Goal: Obtain resource: Obtain resource

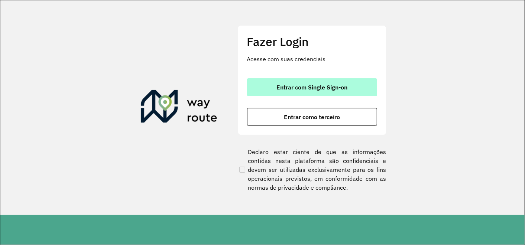
click at [327, 88] on span "Entrar com Single Sign-on" at bounding box center [311, 87] width 71 height 6
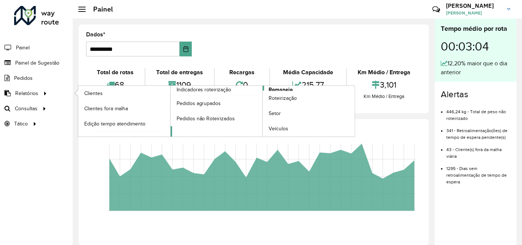
click at [279, 89] on span "Romaneio" at bounding box center [281, 90] width 24 height 8
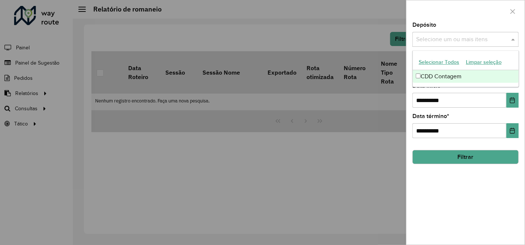
click at [463, 36] on input "text" at bounding box center [461, 39] width 95 height 9
click at [515, 98] on icon "Escolha a data" at bounding box center [512, 100] width 6 height 6
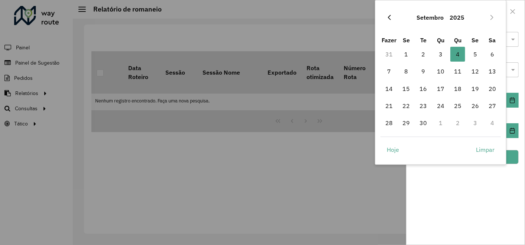
click at [389, 16] on icon "Mês anterior" at bounding box center [389, 17] width 3 height 5
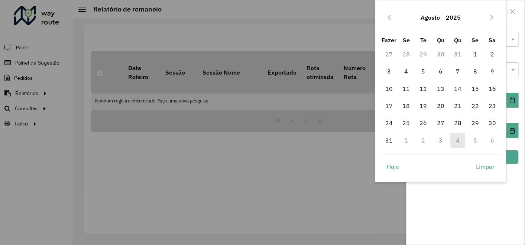
click at [389, 16] on icon "Mês anterior" at bounding box center [389, 17] width 3 height 5
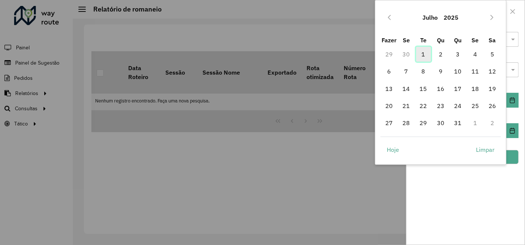
click at [423, 53] on font "1" at bounding box center [423, 54] width 4 height 9
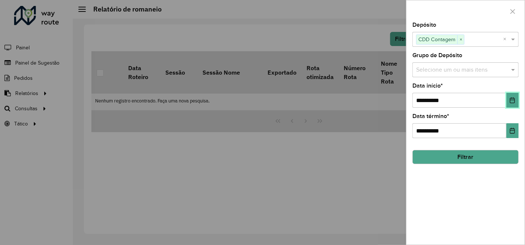
click at [513, 101] on icon "Escolha a data" at bounding box center [512, 100] width 6 height 6
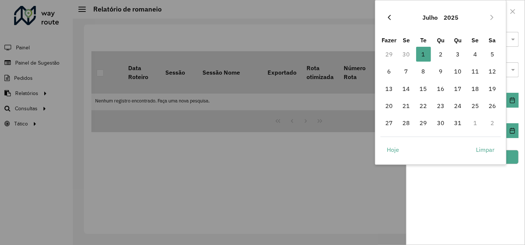
click at [389, 17] on icon "Mês anterior" at bounding box center [389, 17] width 6 height 6
click at [388, 17] on icon "Mês anterior" at bounding box center [389, 17] width 6 height 6
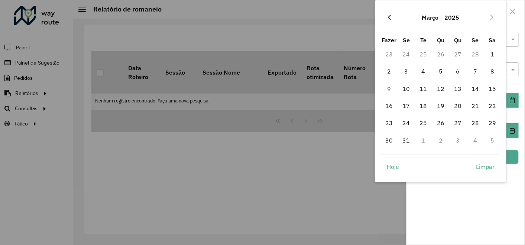
click at [389, 15] on icon "Mês anterior" at bounding box center [389, 17] width 6 height 6
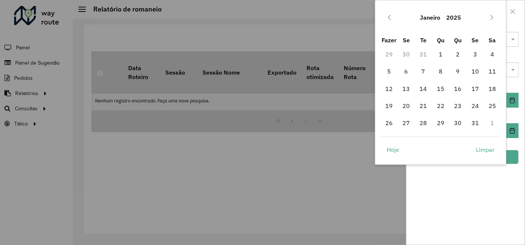
click at [389, 15] on icon "Mês anterior" at bounding box center [389, 17] width 6 height 6
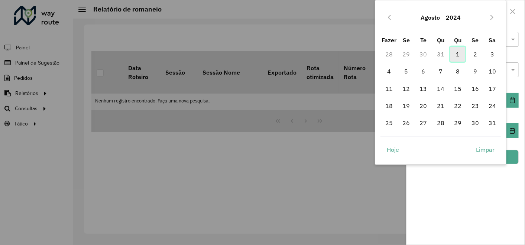
click at [456, 54] on font "1" at bounding box center [458, 54] width 4 height 9
type input "**********"
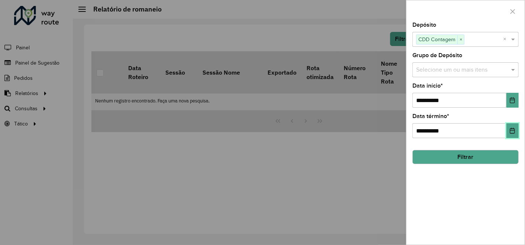
click at [512, 131] on icon "Escolha a data" at bounding box center [512, 131] width 6 height 6
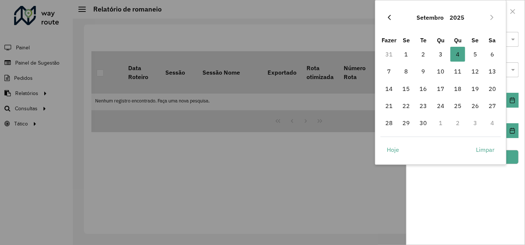
click at [389, 19] on icon "Mês anterior" at bounding box center [389, 17] width 3 height 5
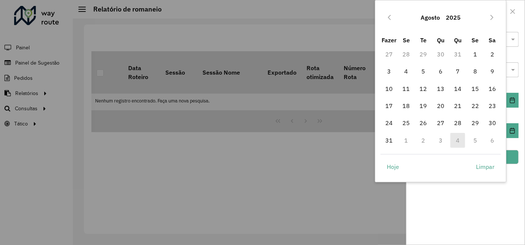
click at [389, 19] on icon "Mês anterior" at bounding box center [389, 17] width 3 height 5
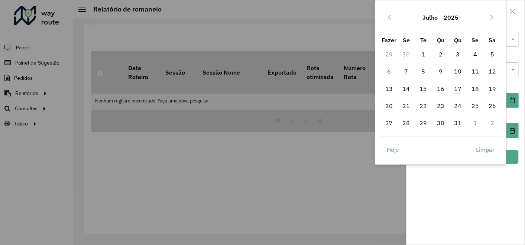
click at [389, 19] on icon "Mês anterior" at bounding box center [389, 17] width 3 height 5
click at [389, 17] on icon "Mês anterior" at bounding box center [389, 17] width 6 height 6
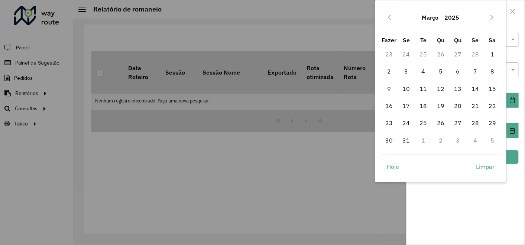
click at [389, 17] on icon "Mês anterior" at bounding box center [389, 17] width 6 height 6
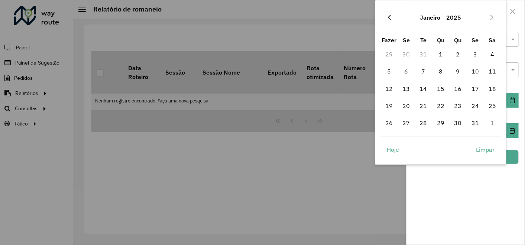
click at [389, 17] on icon "Mês anterior" at bounding box center [389, 17] width 6 height 6
click at [408, 123] on font "30" at bounding box center [405, 122] width 7 height 9
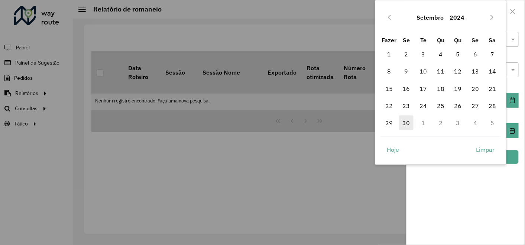
type input "**********"
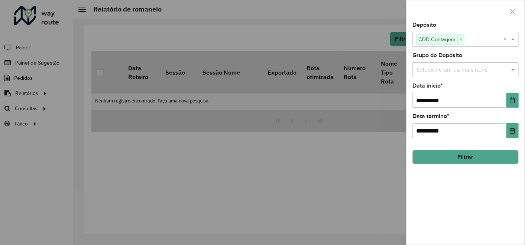
click at [466, 156] on button "Filtrar" at bounding box center [465, 157] width 106 height 14
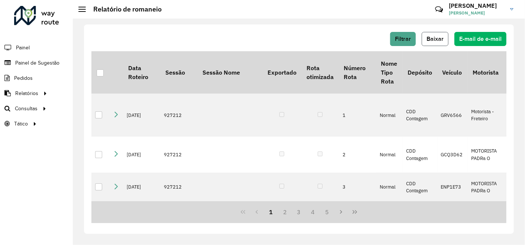
click at [438, 40] on span "Baixar" at bounding box center [434, 39] width 17 height 6
